Goal: Find specific page/section: Find specific page/section

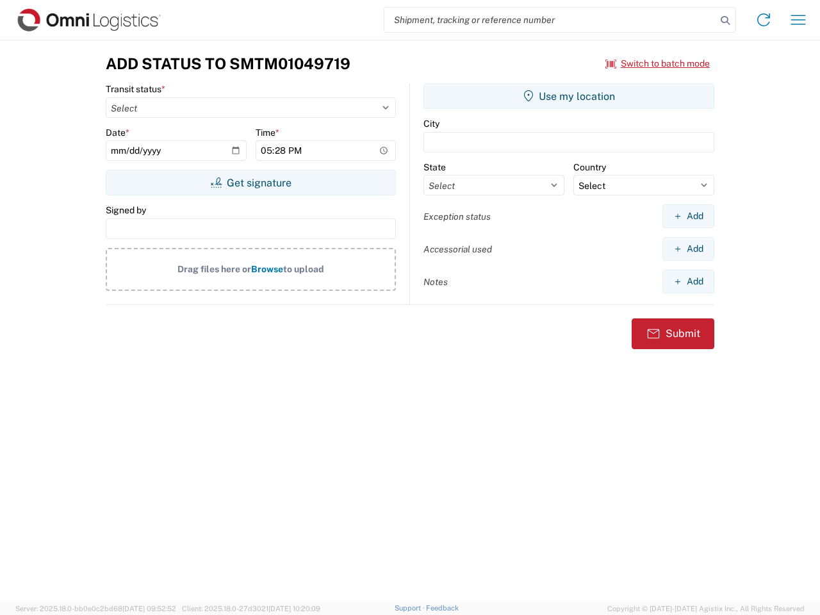
click at [550, 20] on input "search" at bounding box center [550, 20] width 332 height 24
click at [725, 20] on icon at bounding box center [725, 21] width 18 height 18
click at [763, 20] on icon at bounding box center [763, 20] width 20 height 20
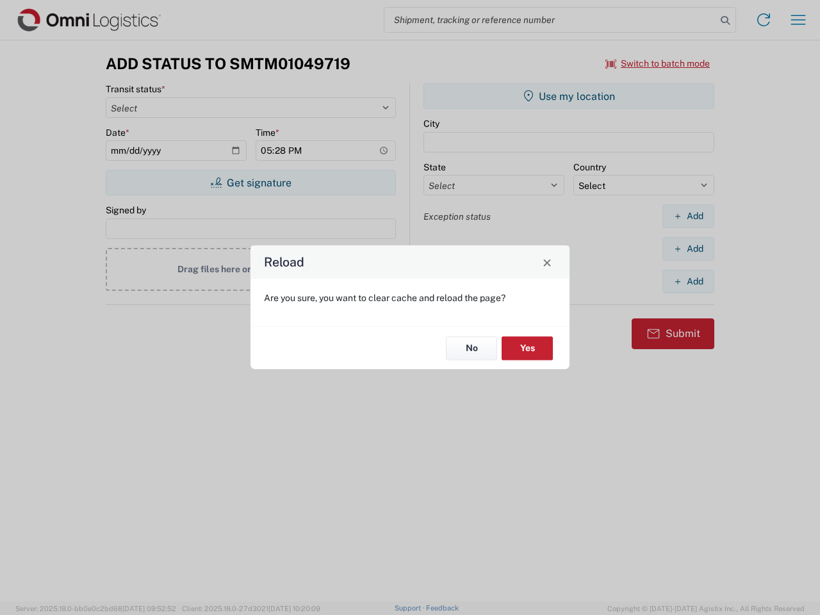
click at [798, 20] on div "Reload Are you sure, you want to clear cache and reload the page? No Yes" at bounding box center [410, 307] width 820 height 615
click at [658, 63] on div "Reload Are you sure, you want to clear cache and reload the page? No Yes" at bounding box center [410, 307] width 820 height 615
click at [250, 183] on div "Reload Are you sure, you want to clear cache and reload the page? No Yes" at bounding box center [410, 307] width 820 height 615
click at [569, 96] on div "Reload Are you sure, you want to clear cache and reload the page? No Yes" at bounding box center [410, 307] width 820 height 615
click at [688, 216] on div "Reload Are you sure, you want to clear cache and reload the page? No Yes" at bounding box center [410, 307] width 820 height 615
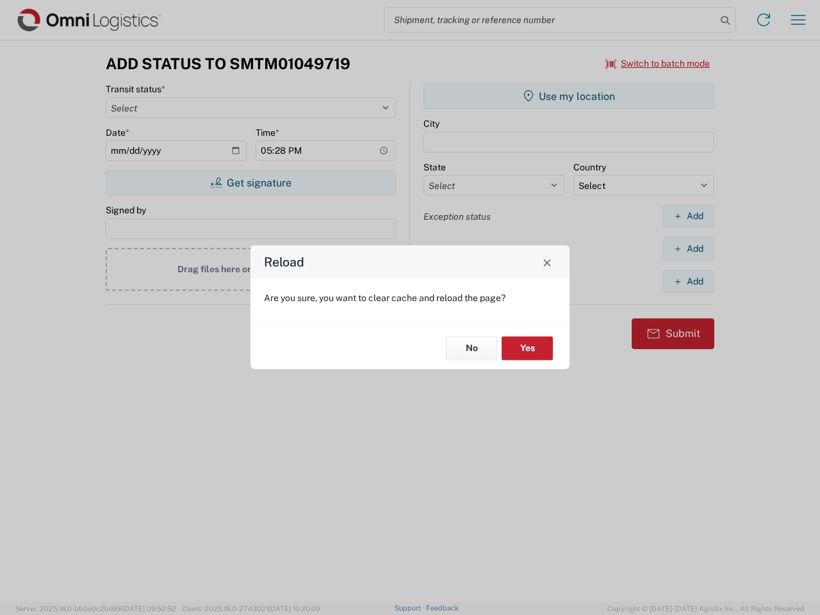
click at [688, 249] on div "Reload Are you sure, you want to clear cache and reload the page? No Yes" at bounding box center [410, 307] width 820 height 615
click at [688, 281] on div "Reload Are you sure, you want to clear cache and reload the page? No Yes" at bounding box center [410, 307] width 820 height 615
